Goal: Find specific page/section: Find specific page/section

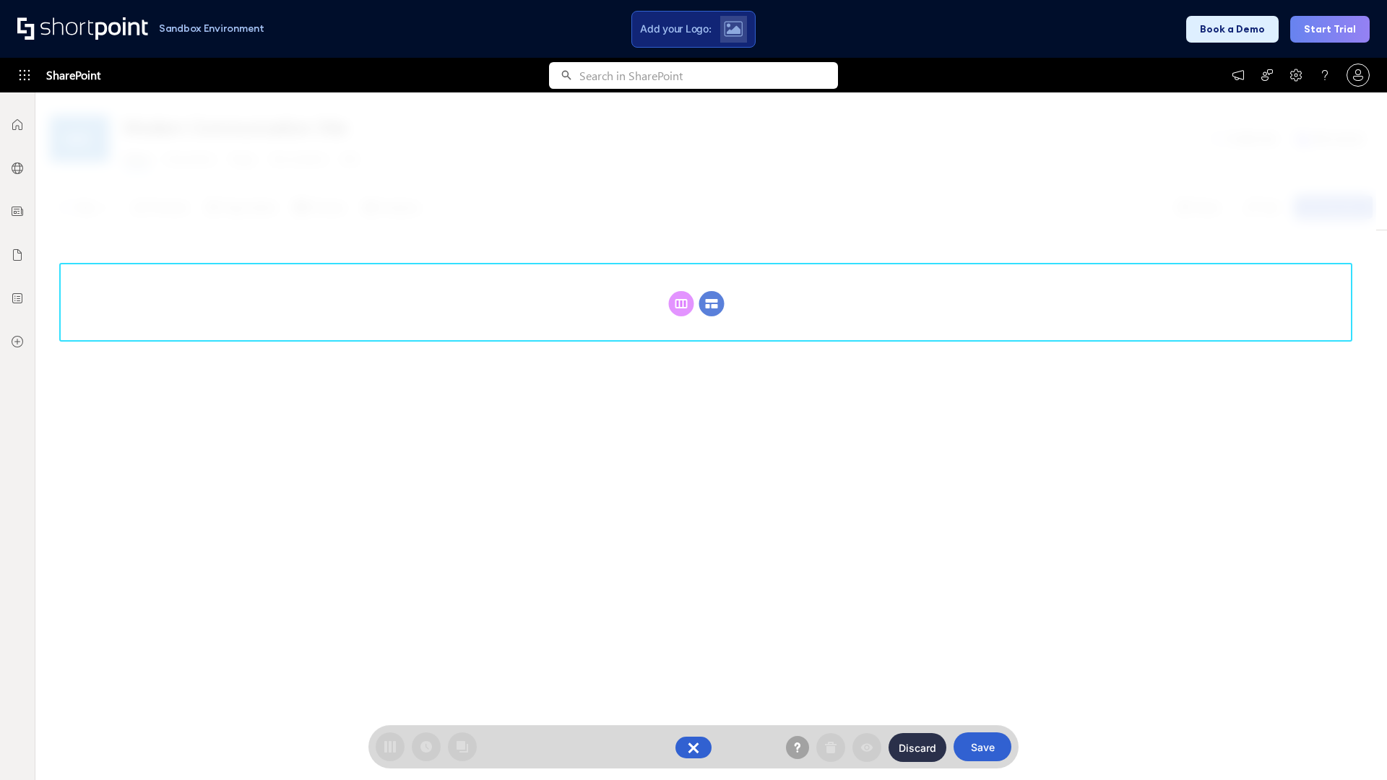
click at [712, 291] on circle at bounding box center [711, 303] width 25 height 25
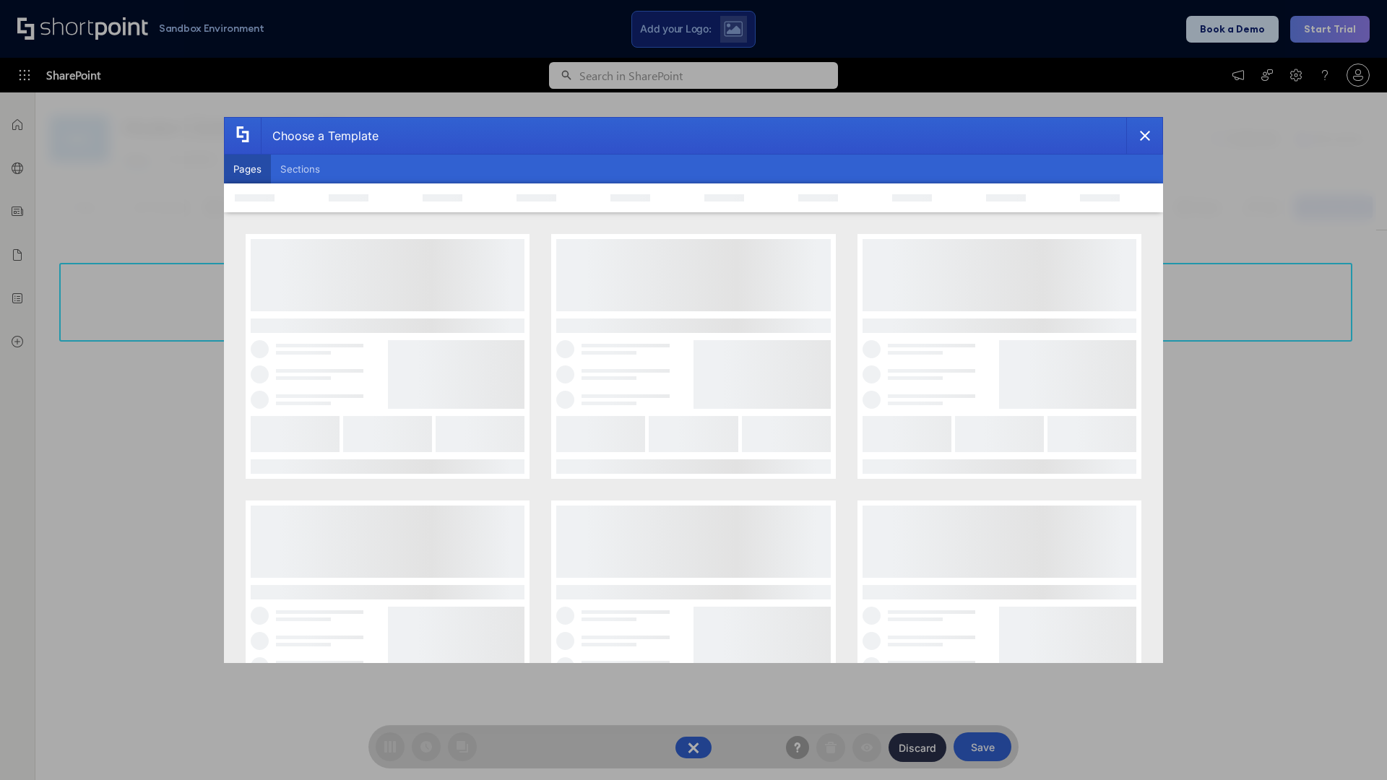
scroll to position [198, 0]
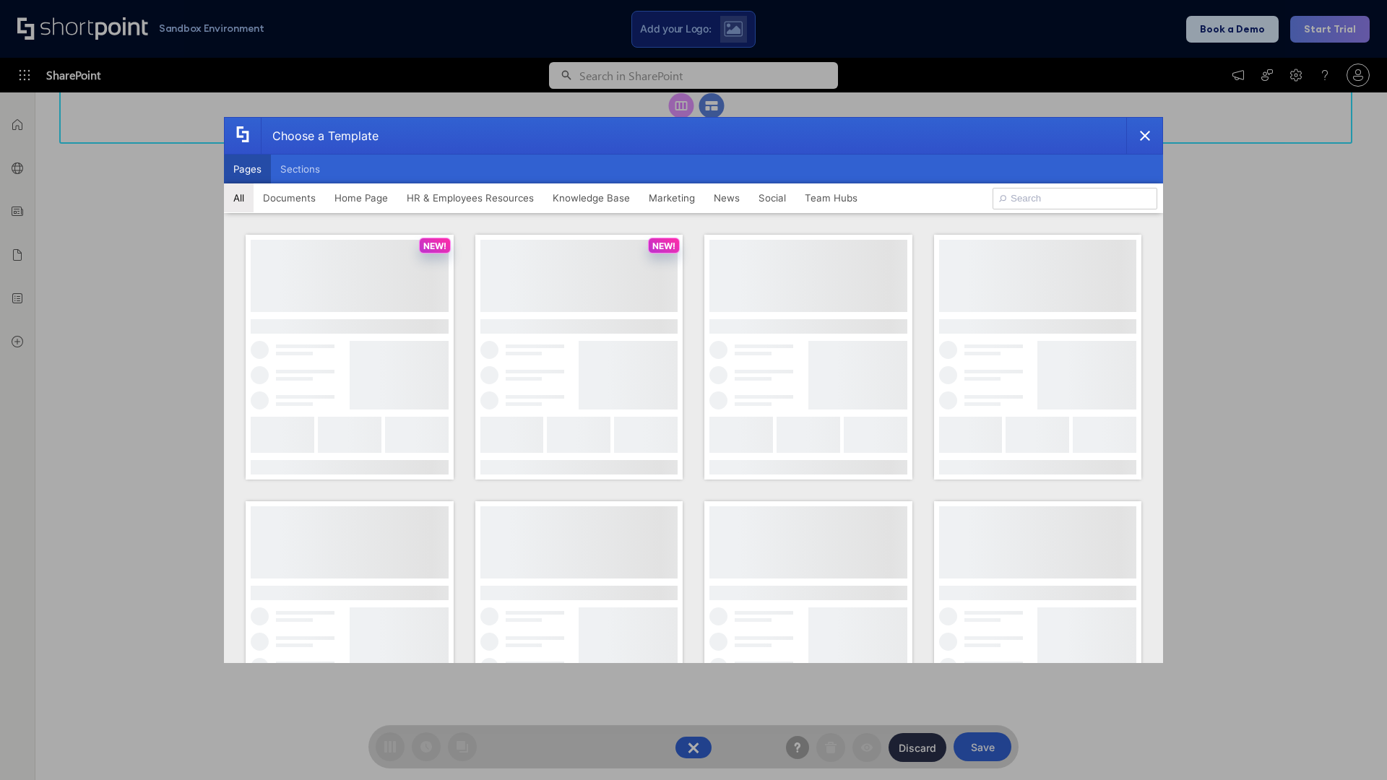
click at [247, 169] on button "Pages" at bounding box center [247, 169] width 47 height 29
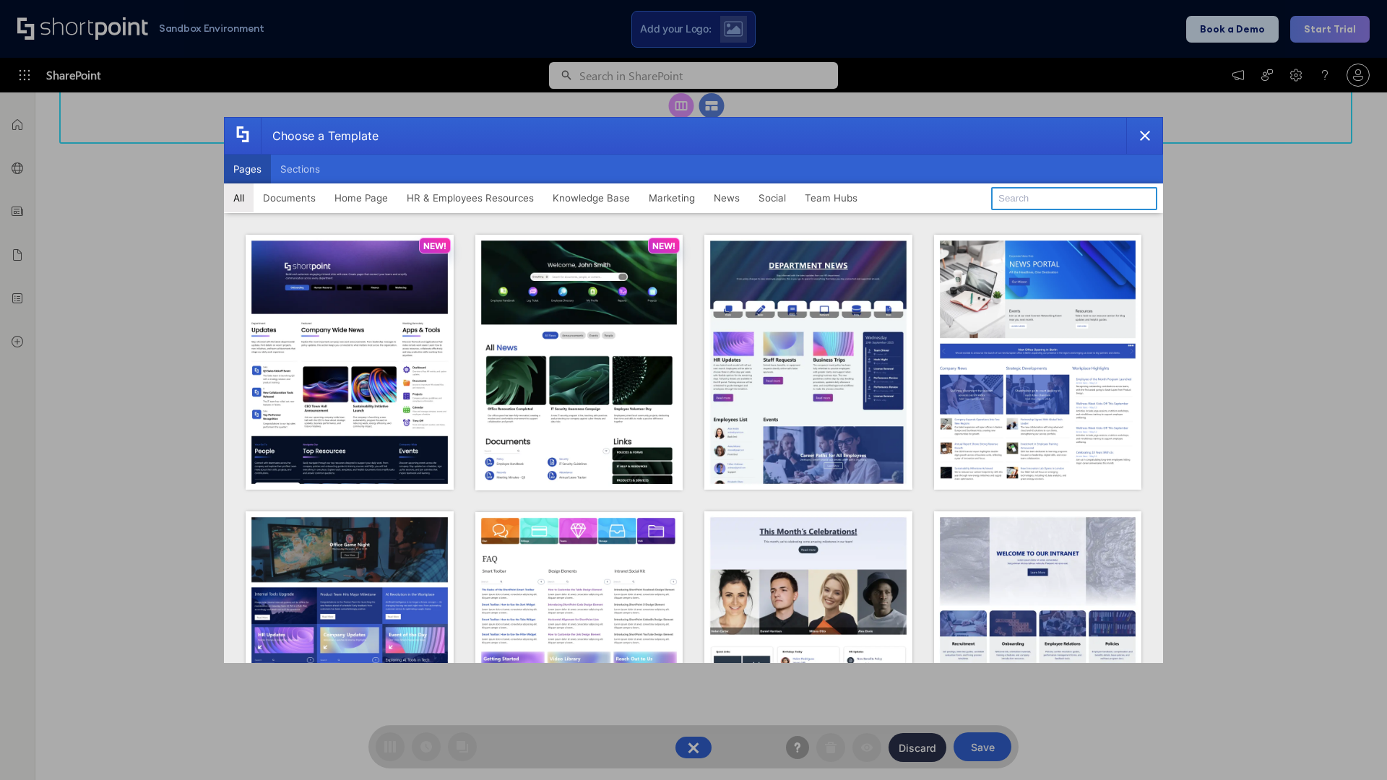
type input "Documents 2"
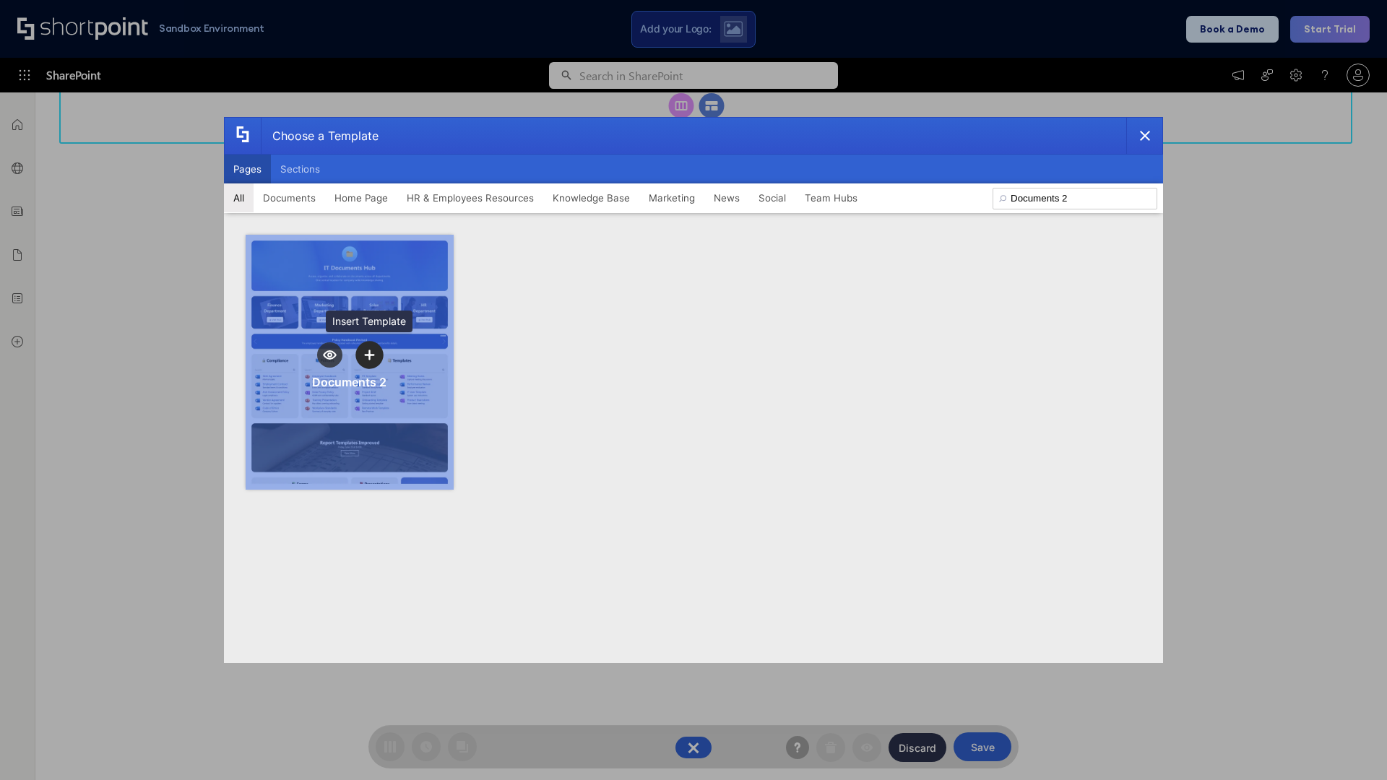
click at [369, 355] on icon "template selector" at bounding box center [369, 355] width 10 height 10
